Goal: Check status: Check status

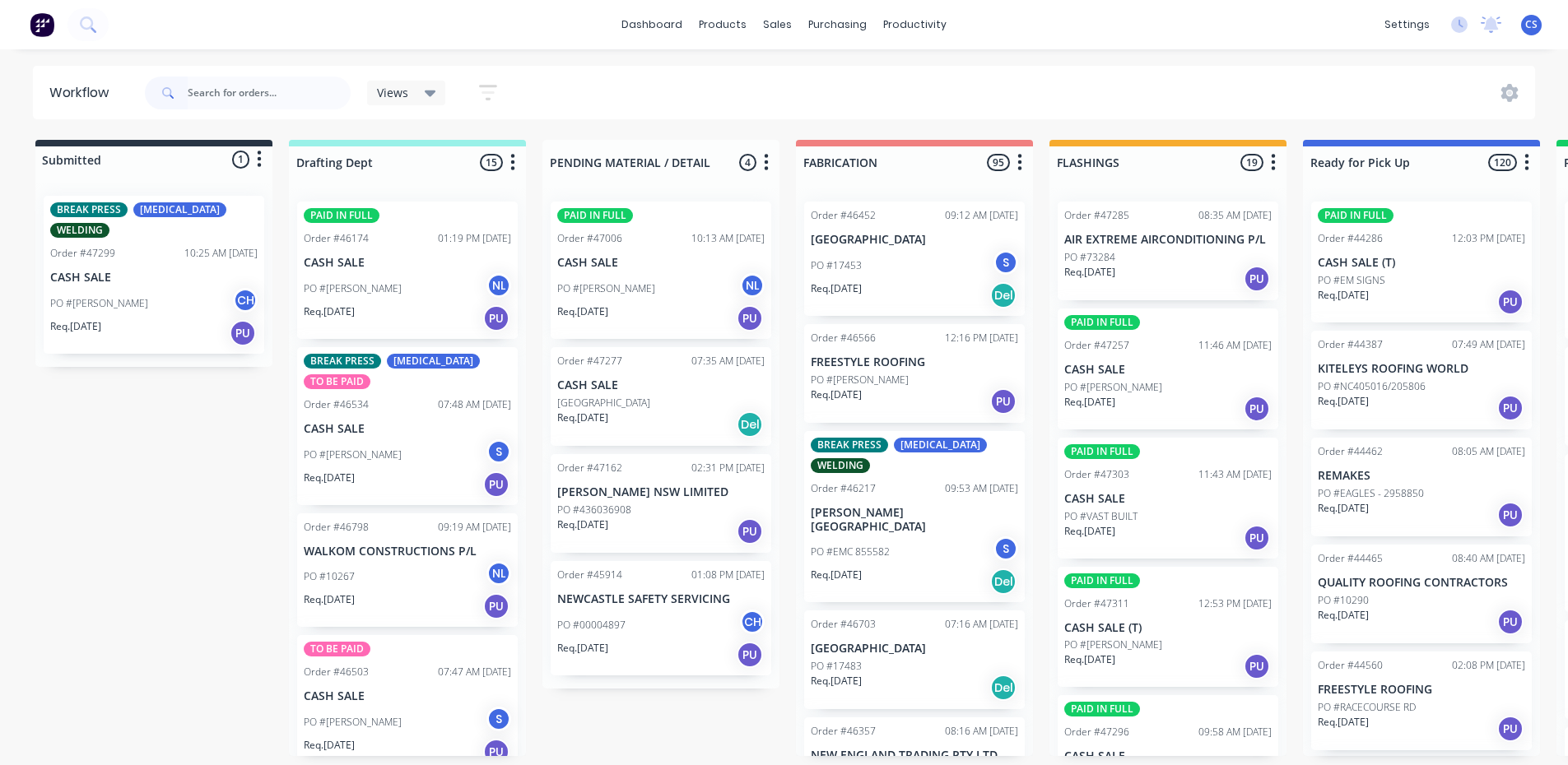
type input "H"
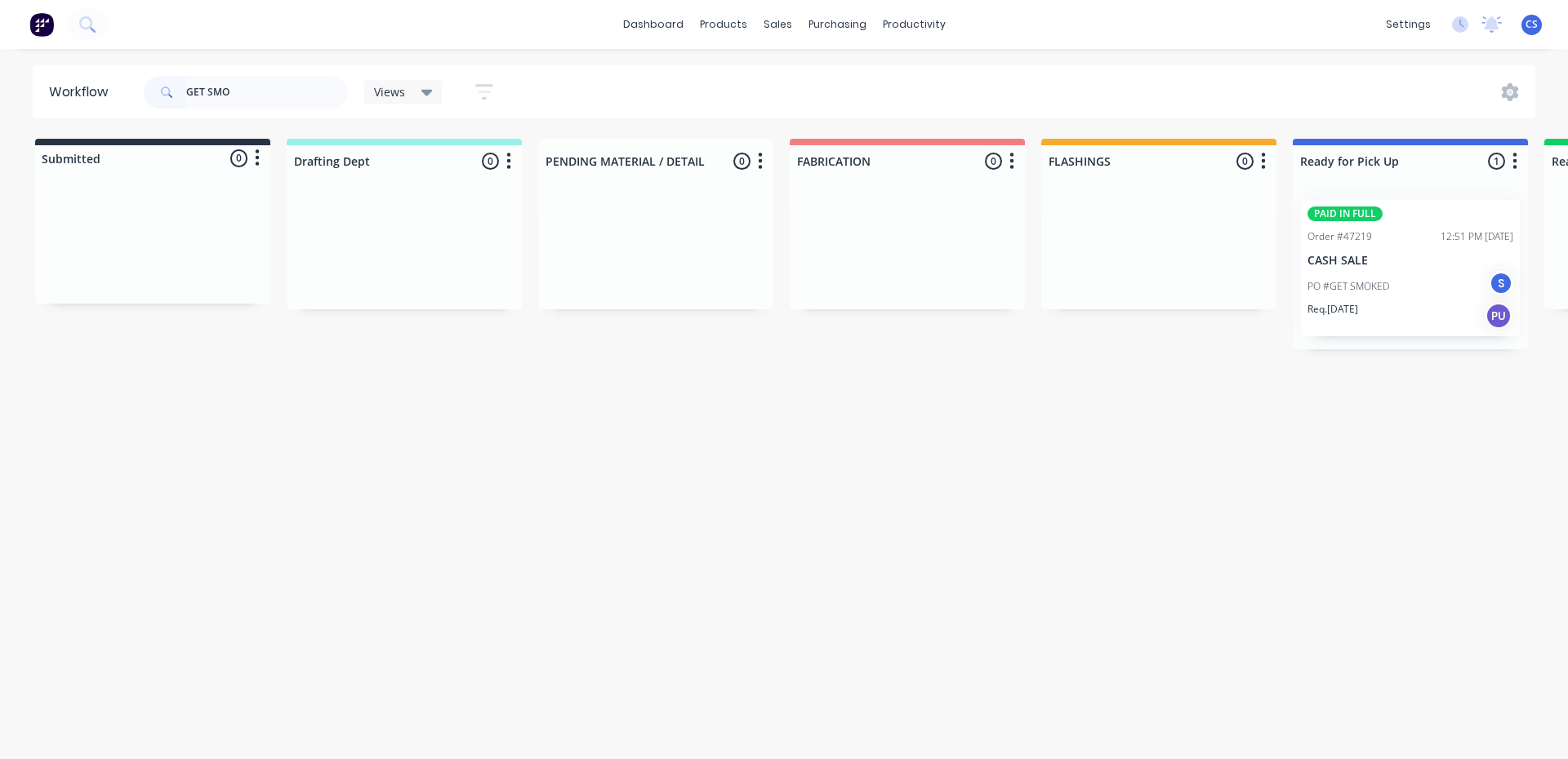
type input "GET SMO"
click at [1383, 385] on div "Workflow GET SMO Views Save new view None (Default) edit Nilesh edit Production…" at bounding box center [784, 396] width 1568 height 661
click at [1391, 310] on div "Req. [DATE] PU" at bounding box center [1410, 316] width 205 height 28
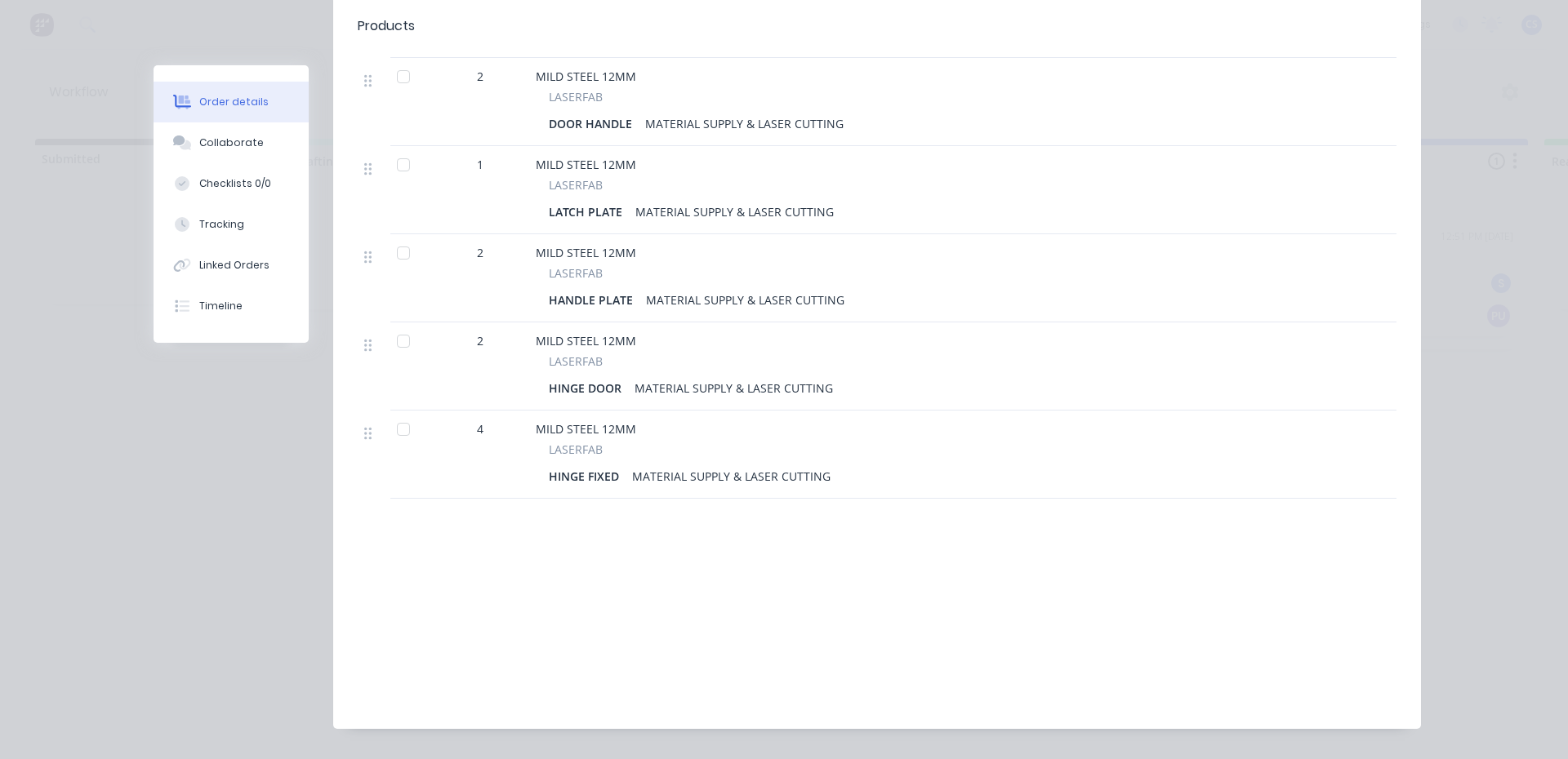
scroll to position [371, 0]
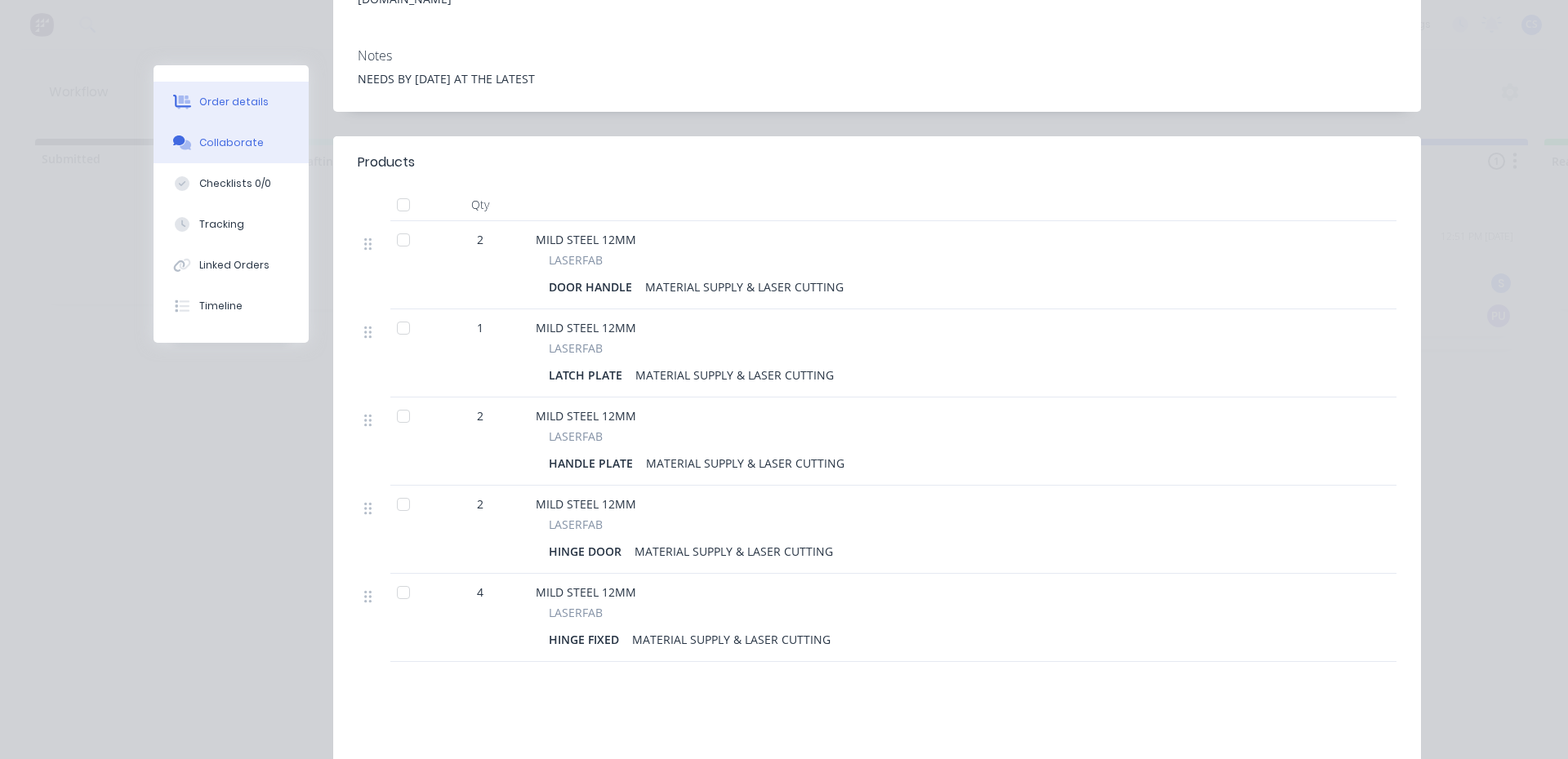
click at [204, 142] on div "Collaborate" at bounding box center [231, 142] width 64 height 15
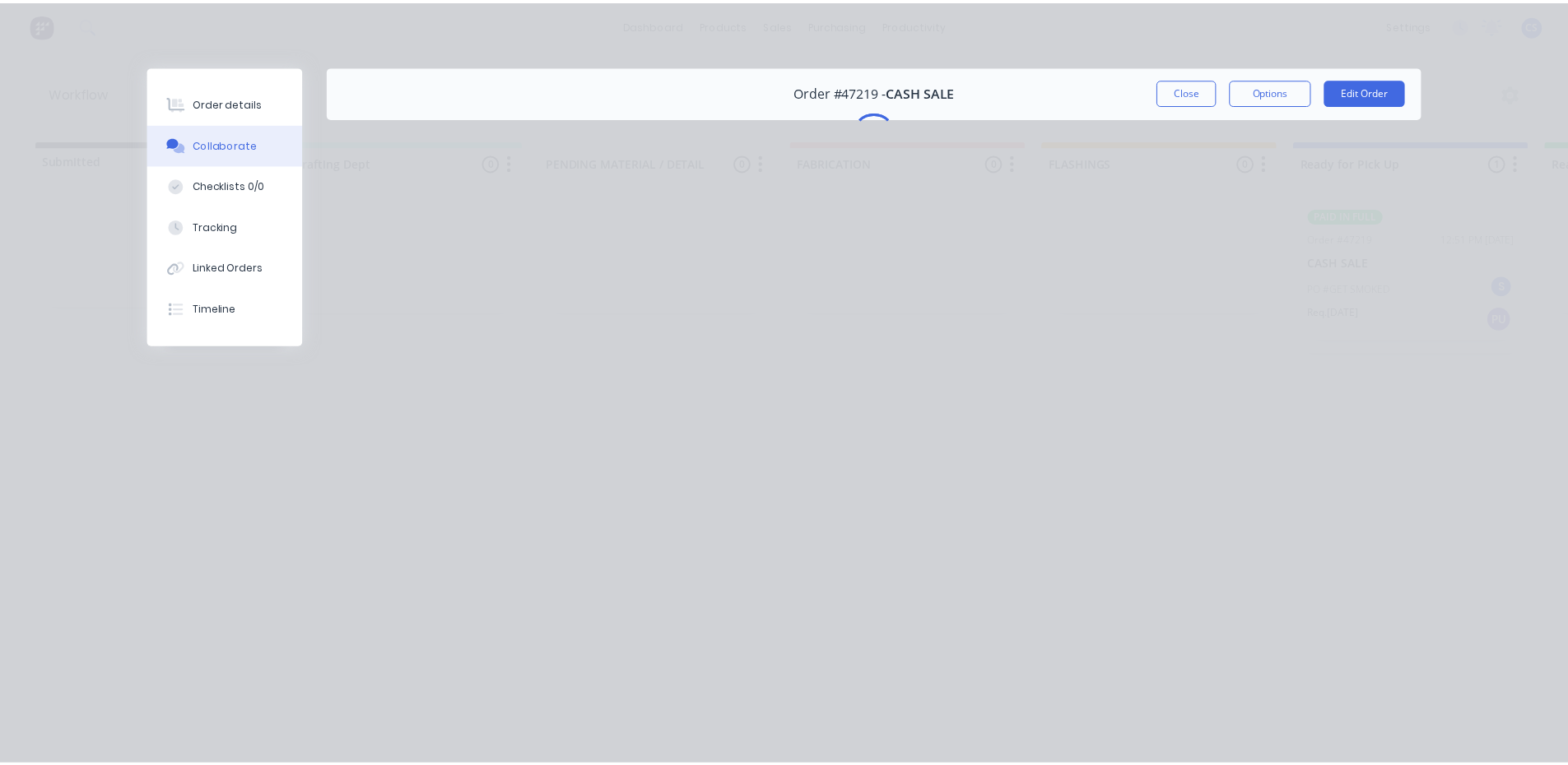
scroll to position [0, 0]
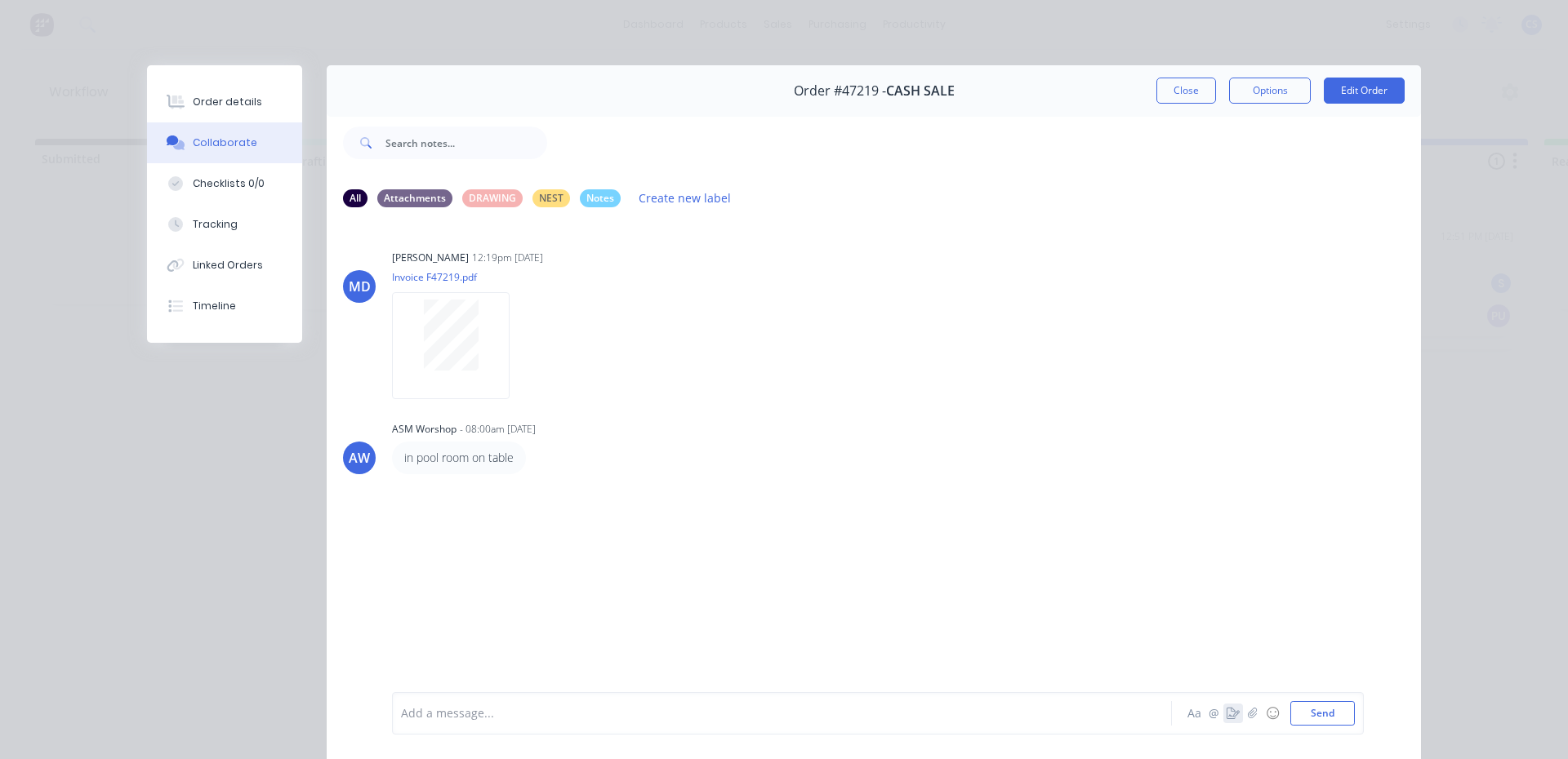
click at [1227, 708] on icon "button" at bounding box center [1233, 714] width 13 height 12
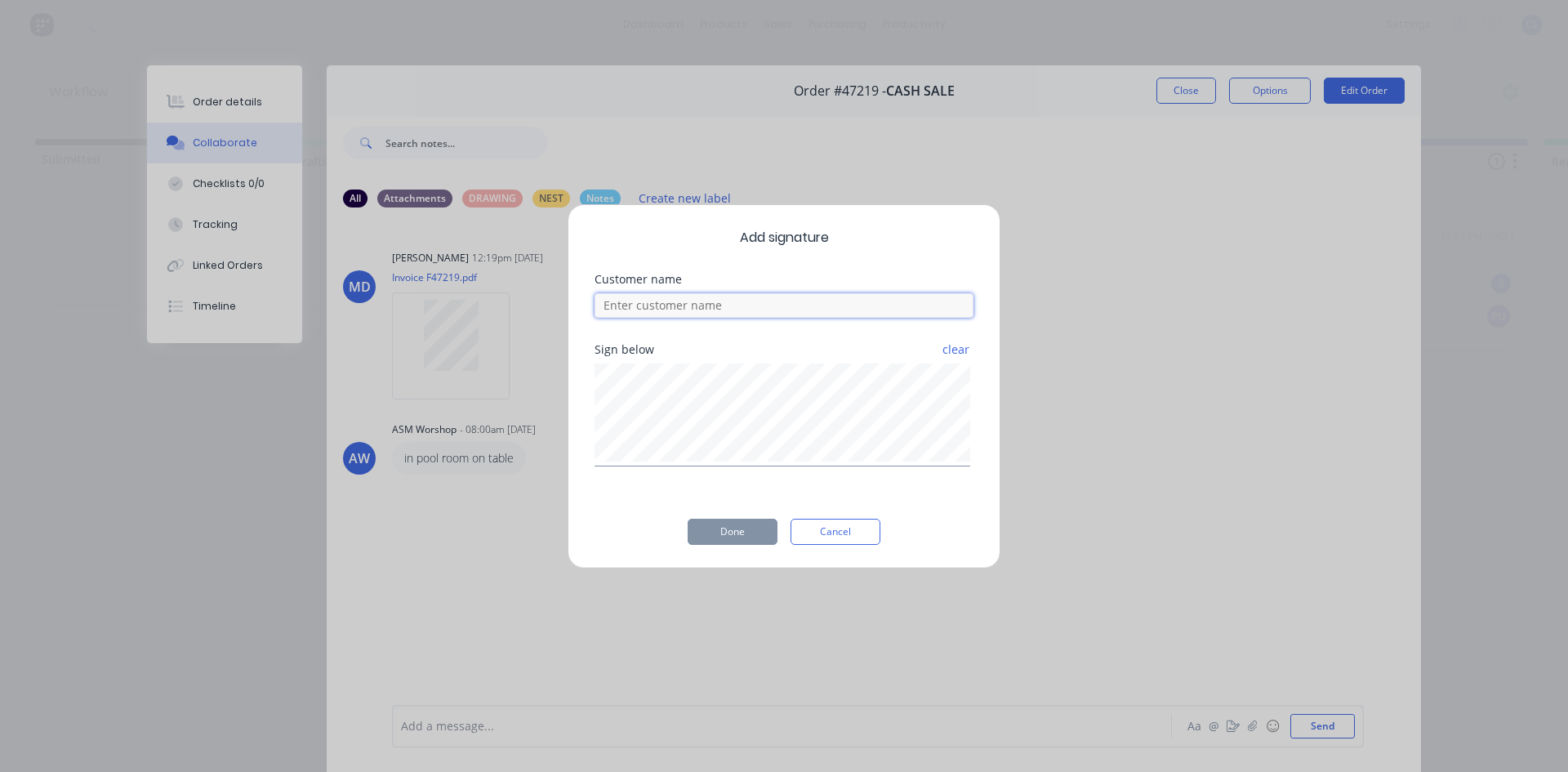
click at [702, 302] on input at bounding box center [784, 305] width 379 height 25
type input "[PERSON_NAME]"
click at [736, 531] on button "Done" at bounding box center [733, 531] width 90 height 26
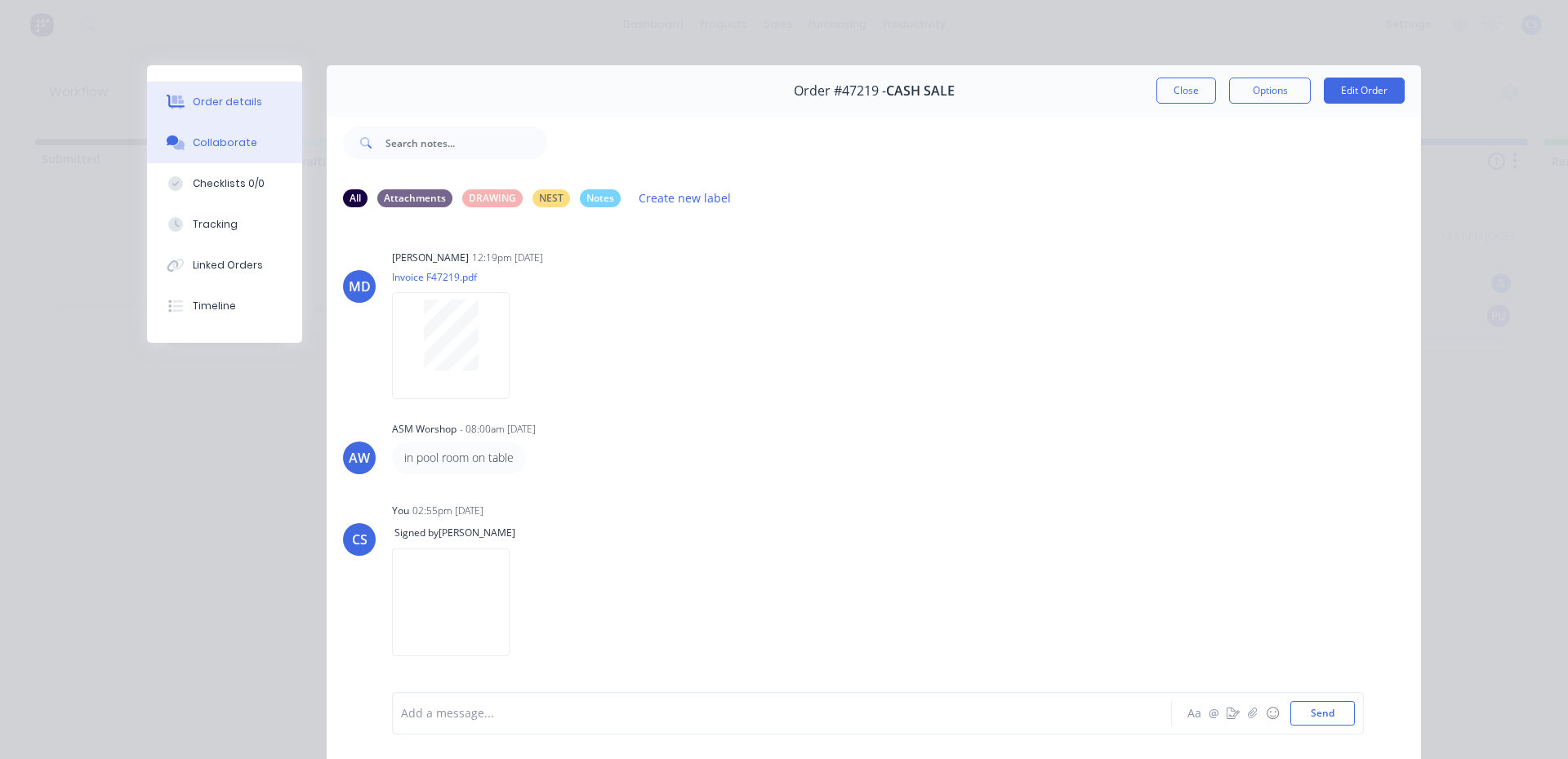
click at [221, 106] on div "Order details" at bounding box center [227, 102] width 69 height 15
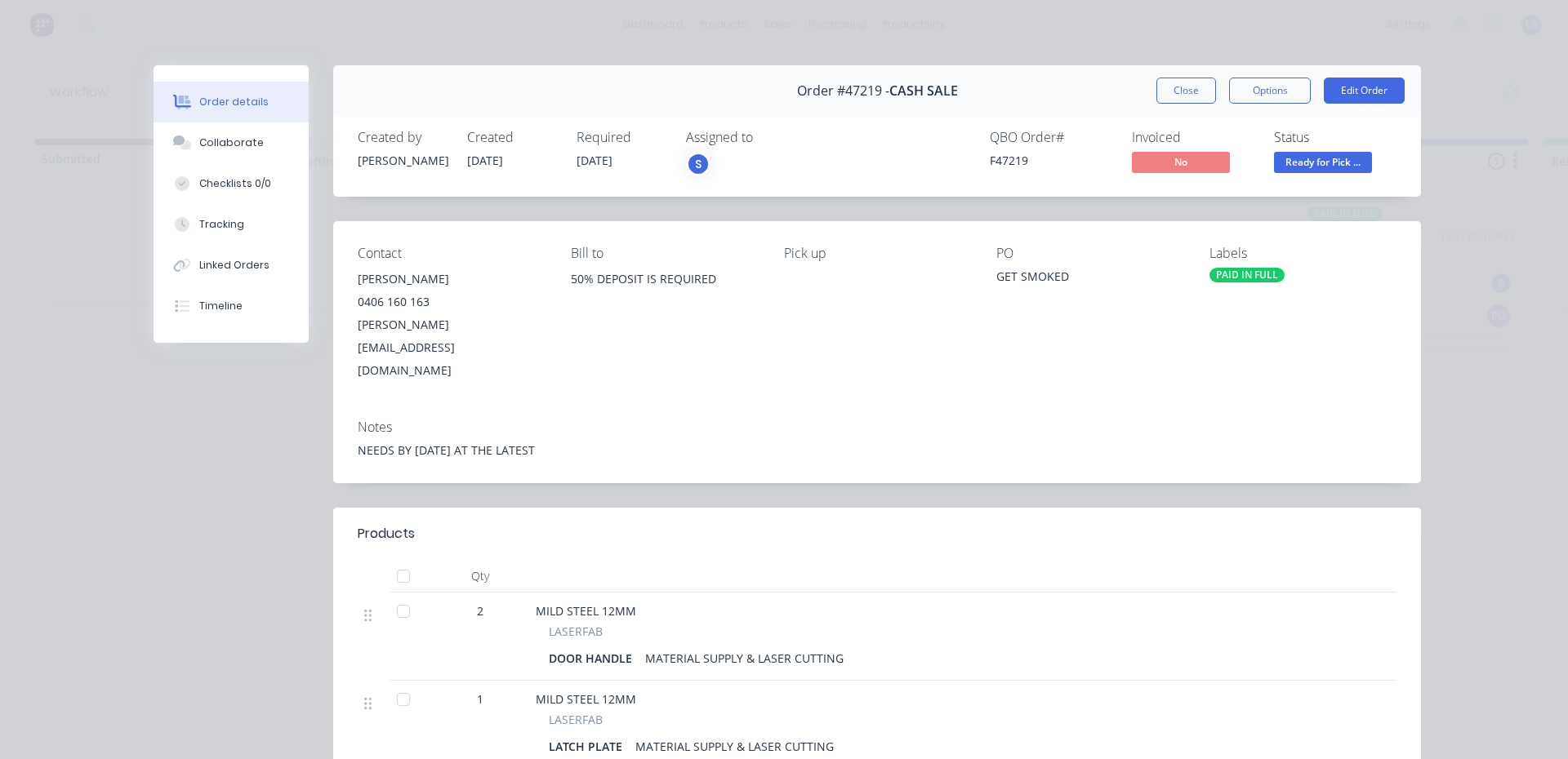
click at [1304, 167] on span "Ready for Pick ..." at bounding box center [1323, 162] width 98 height 21
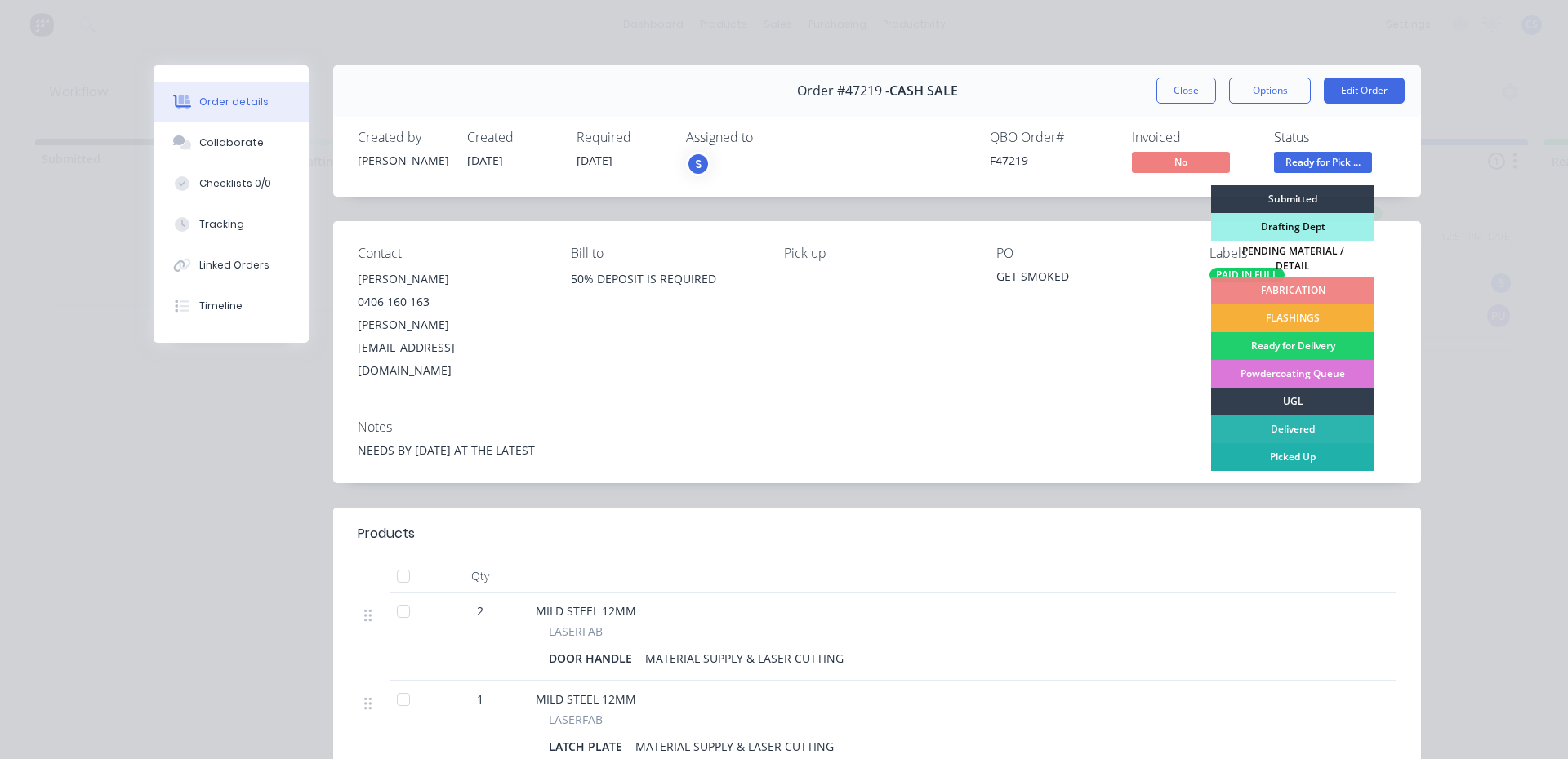
click at [1279, 456] on div "Picked Up" at bounding box center [1293, 457] width 163 height 28
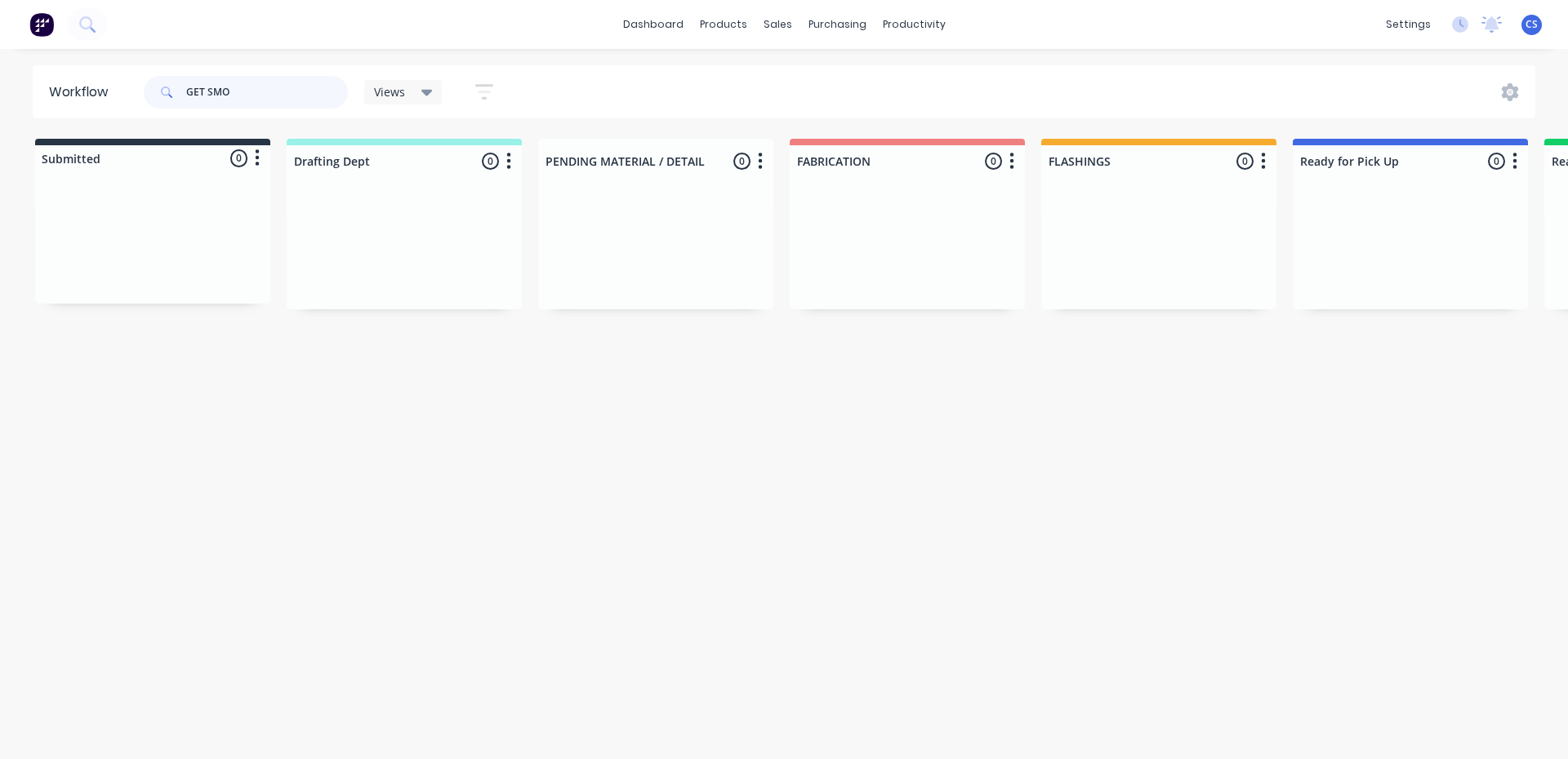
drag, startPoint x: 236, startPoint y: 92, endPoint x: 132, endPoint y: 92, distance: 104.0
click at [132, 92] on header "Workflow GET SMO Views Save new view None (Default) edit Nilesh edit Production…" at bounding box center [784, 92] width 1504 height 53
